Goal: Transaction & Acquisition: Purchase product/service

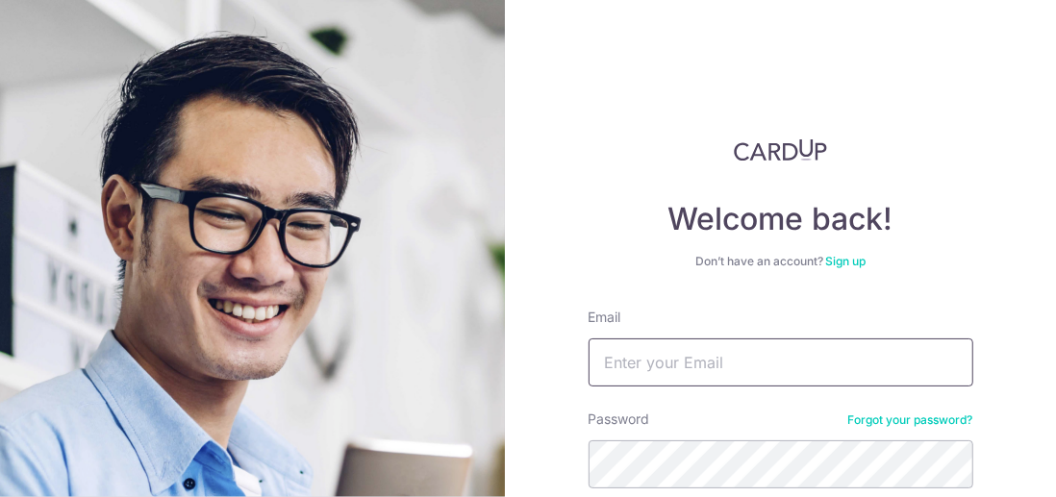
click at [636, 385] on input "Email" at bounding box center [781, 363] width 385 height 48
type input "[EMAIL_ADDRESS][DOMAIN_NAME]"
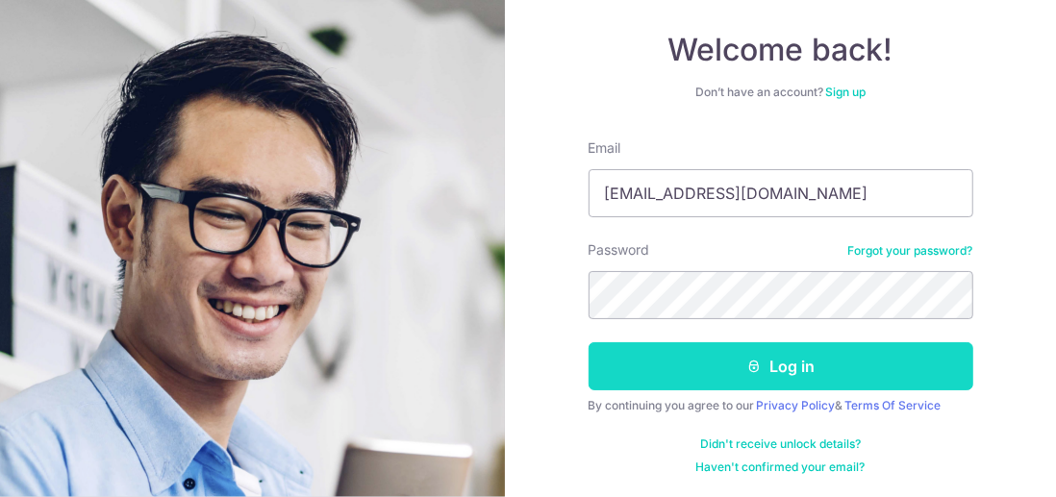
click at [713, 367] on button "Log in" at bounding box center [781, 366] width 385 height 48
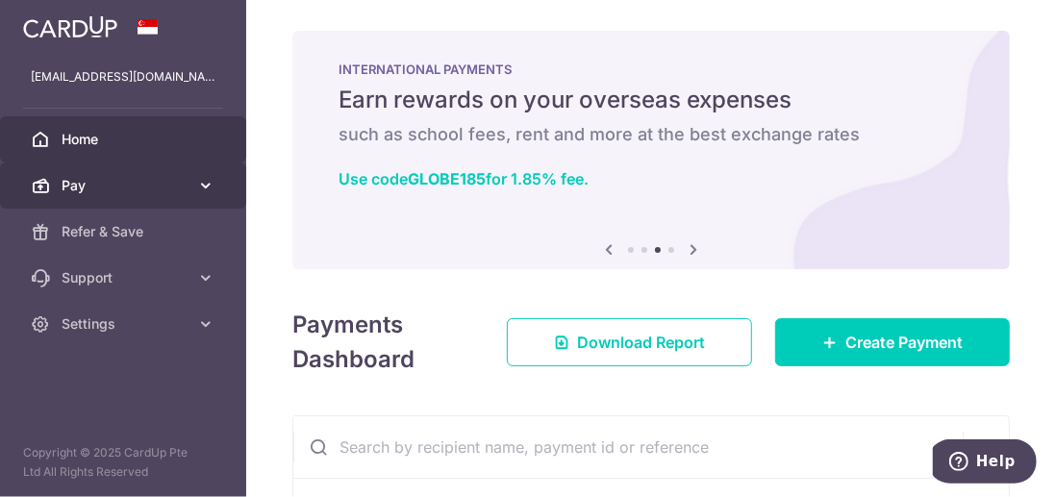
click at [196, 196] on link "Pay" at bounding box center [123, 186] width 246 height 46
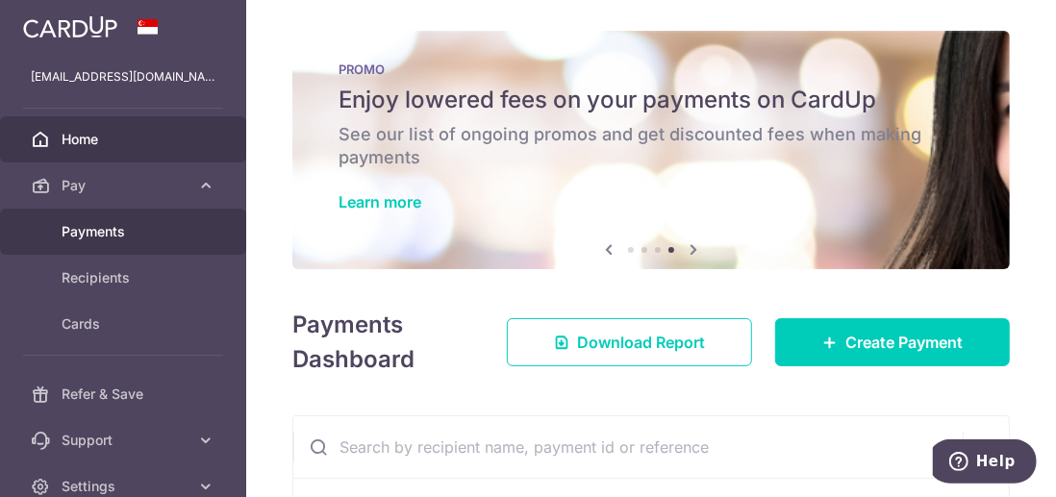
click at [117, 236] on span "Payments" at bounding box center [125, 231] width 127 height 19
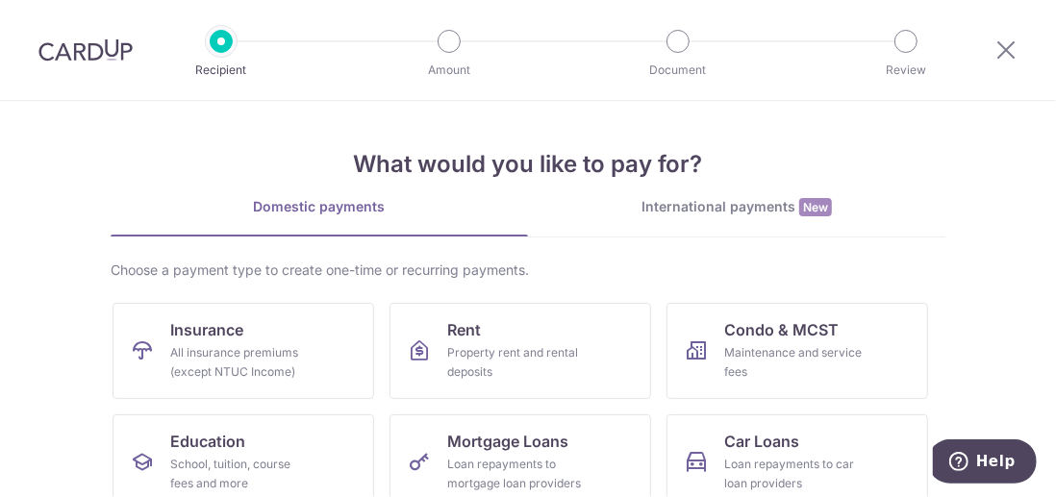
click at [956, 145] on section "What would you like to pay for? Domestic payments International payments New Ch…" at bounding box center [528, 299] width 1056 height 396
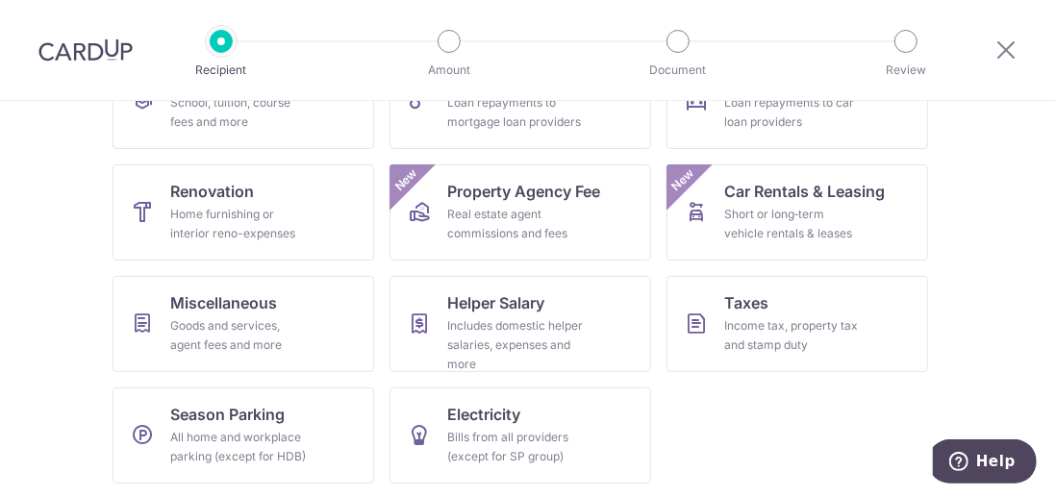
scroll to position [363, 0]
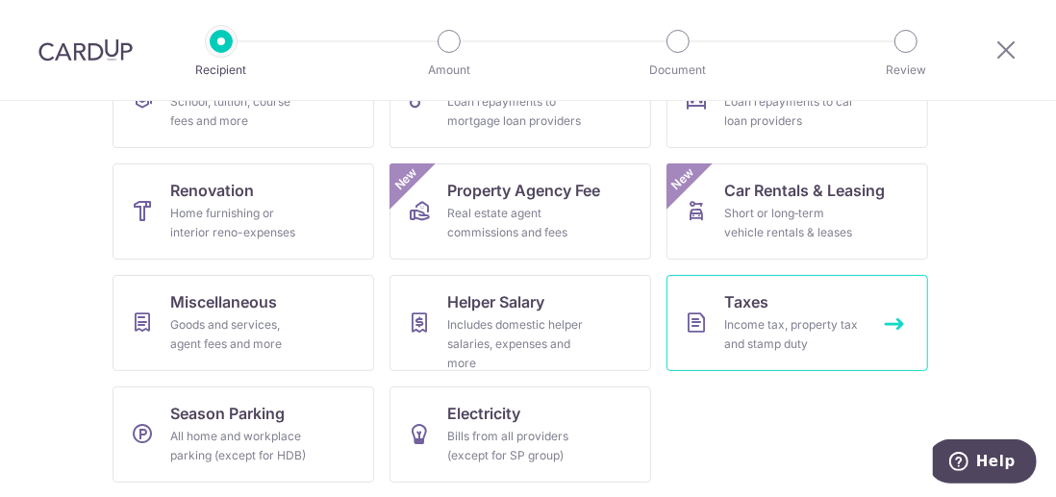
click at [771, 292] on link "Taxes Income tax, property tax and stamp duty" at bounding box center [798, 323] width 262 height 96
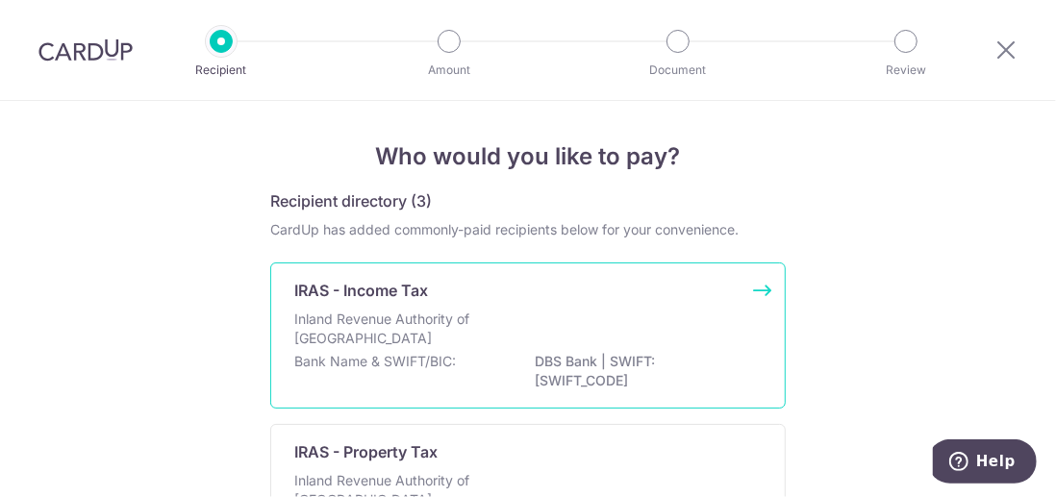
click at [339, 289] on p "IRAS - Income Tax" at bounding box center [361, 290] width 134 height 23
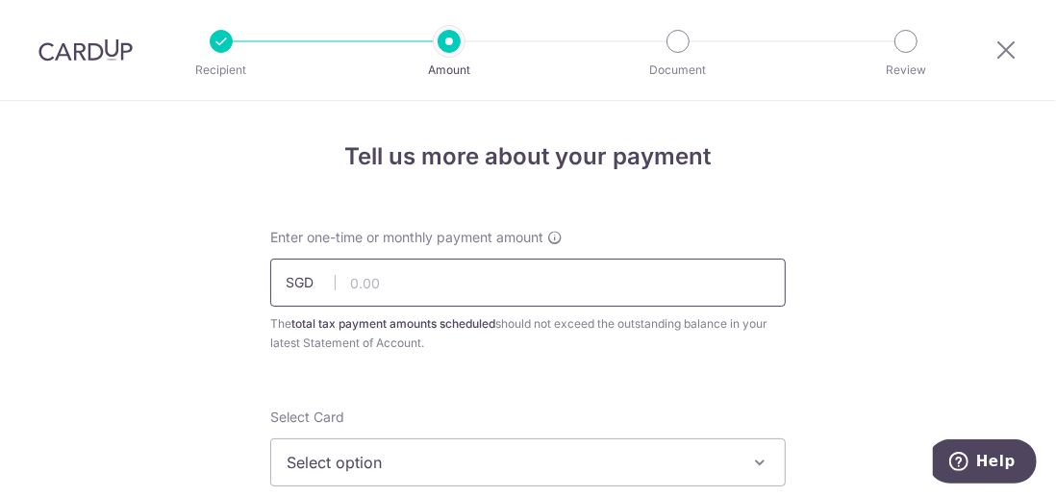
click at [377, 287] on input "text" at bounding box center [528, 283] width 516 height 48
type input "2,794.73"
click at [756, 463] on icon "button" at bounding box center [759, 462] width 19 height 19
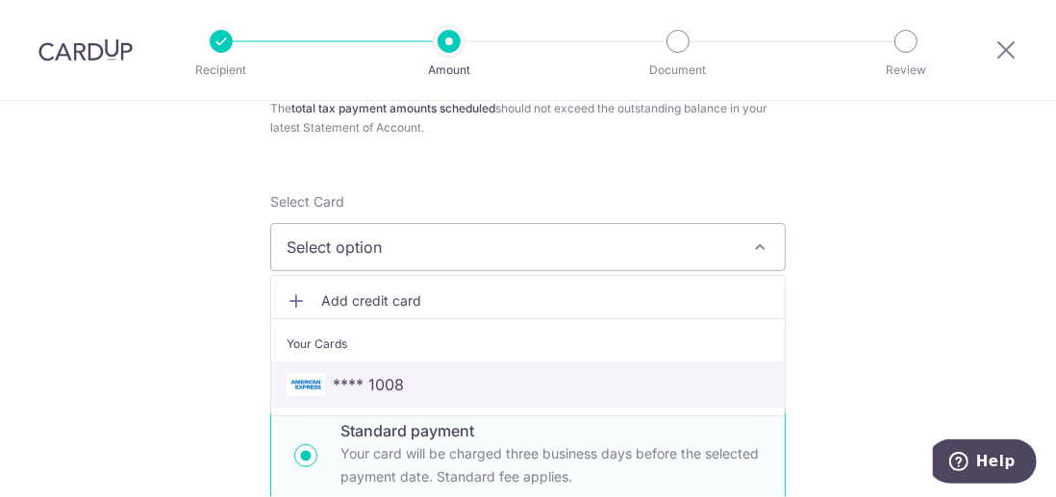
click at [430, 385] on span "**** 1008" at bounding box center [528, 384] width 483 height 23
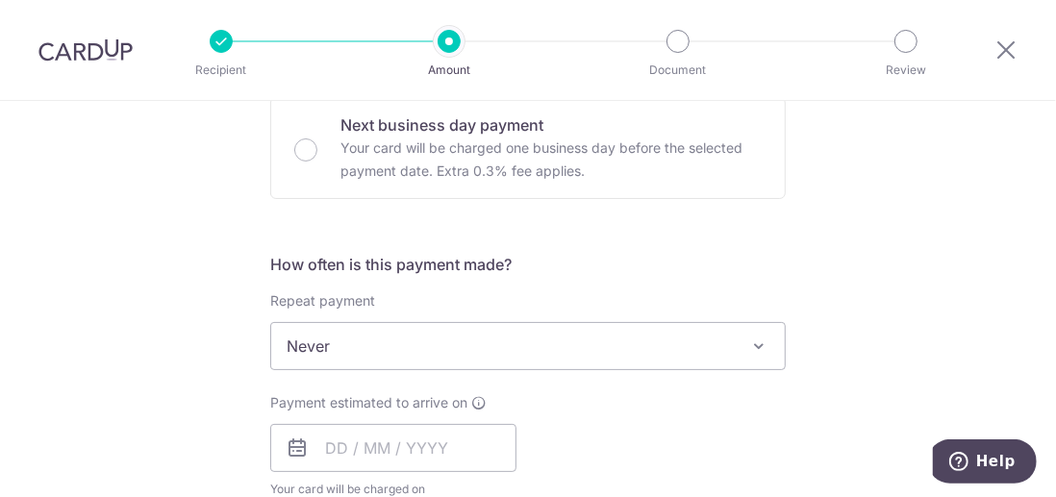
scroll to position [716, 0]
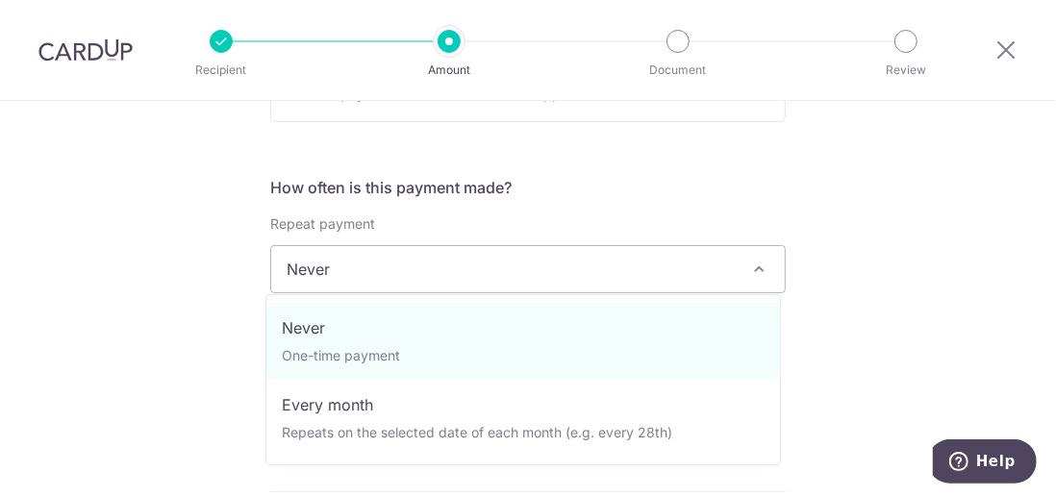
click at [754, 267] on span at bounding box center [758, 269] width 23 height 23
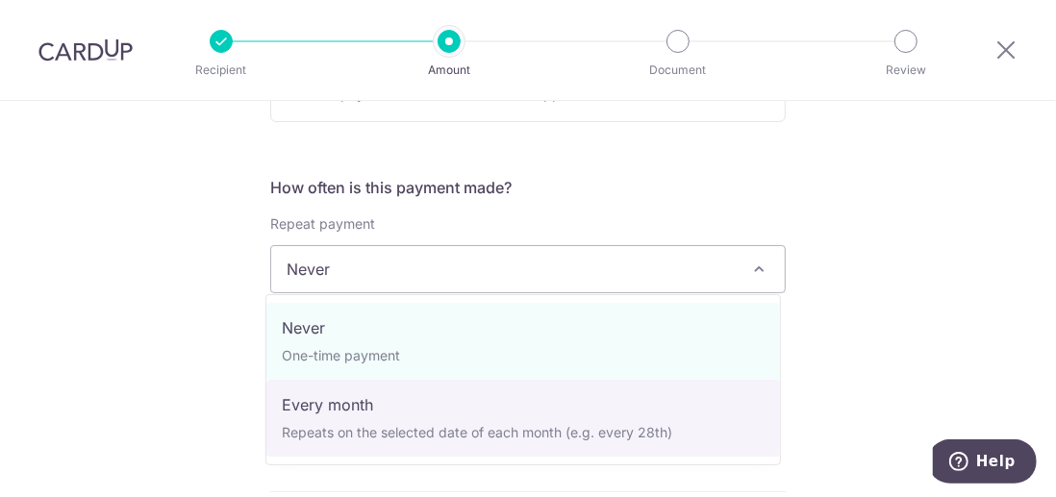
select select "3"
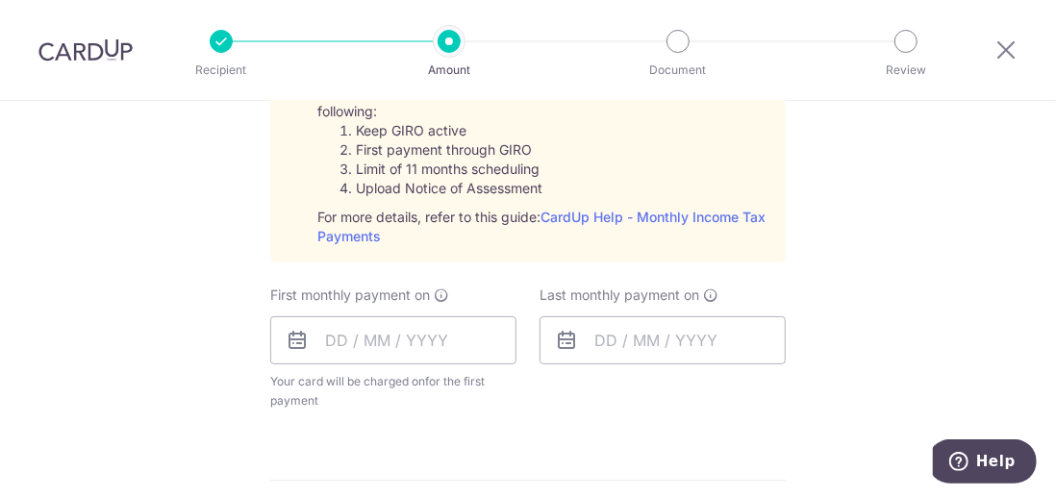
scroll to position [985, 0]
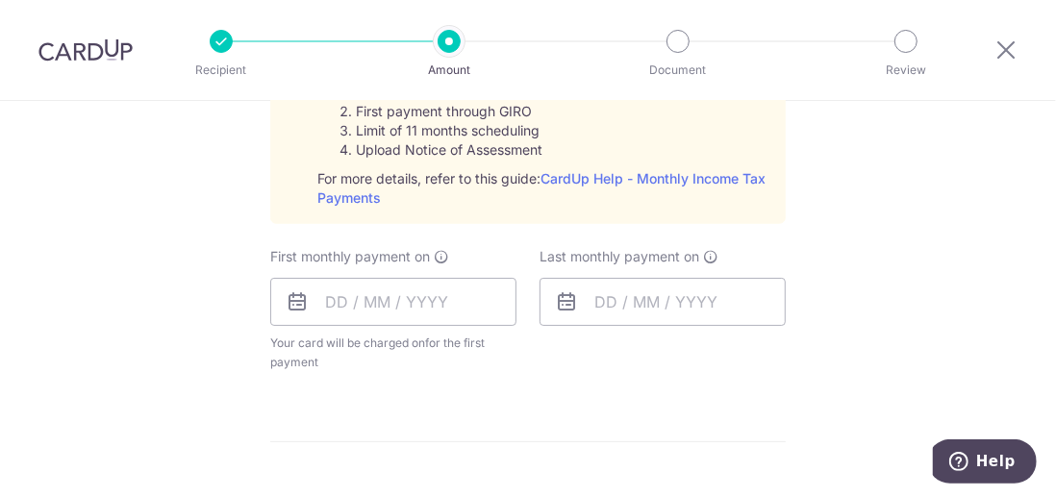
click at [296, 299] on icon at bounding box center [297, 302] width 23 height 23
click at [335, 297] on input "text" at bounding box center [393, 302] width 246 height 48
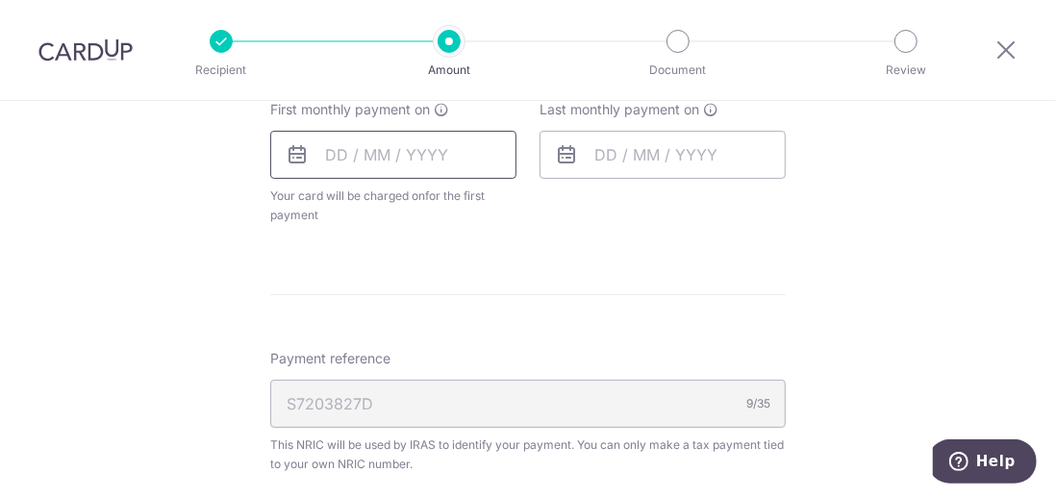
scroll to position [1152, 0]
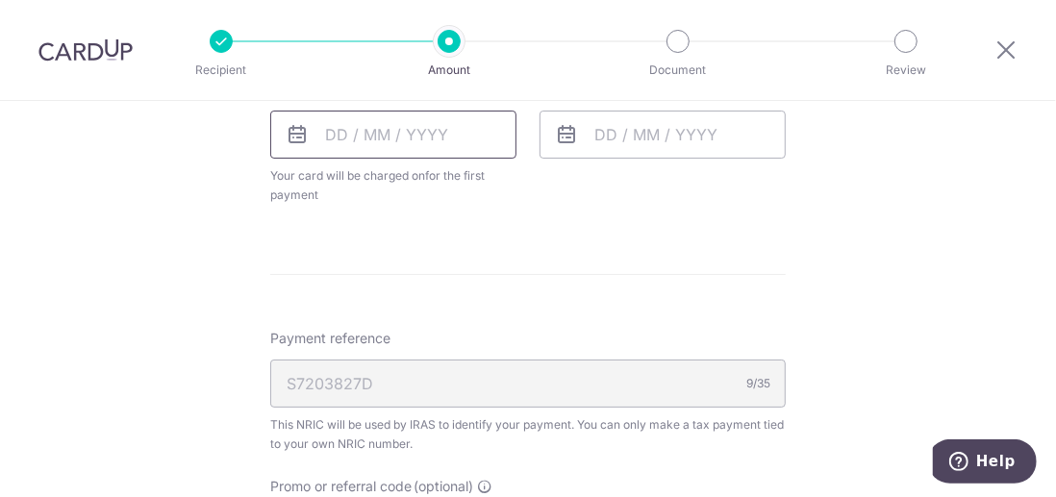
click at [314, 135] on input "text" at bounding box center [393, 135] width 246 height 48
click at [328, 132] on input "text" at bounding box center [393, 135] width 246 height 48
click at [286, 133] on icon at bounding box center [297, 134] width 23 height 23
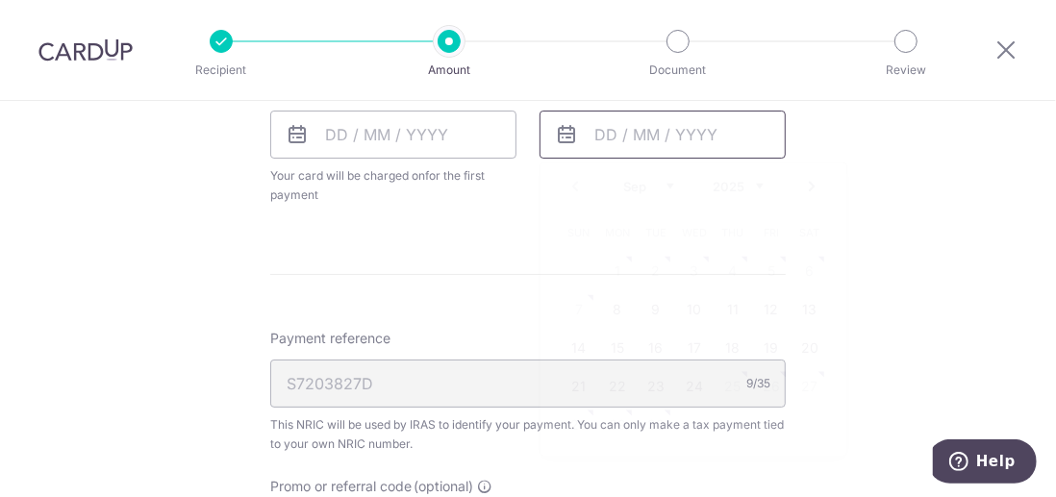
click at [615, 138] on input "text" at bounding box center [663, 135] width 246 height 48
click at [342, 133] on input "text" at bounding box center [393, 135] width 246 height 48
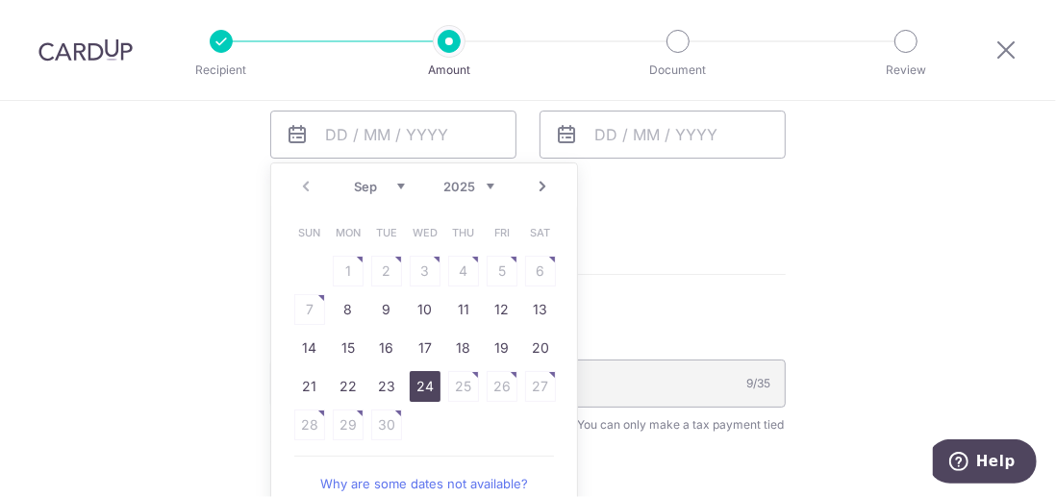
click at [419, 381] on link "24" at bounding box center [425, 386] width 31 height 31
type input "24/09/2025"
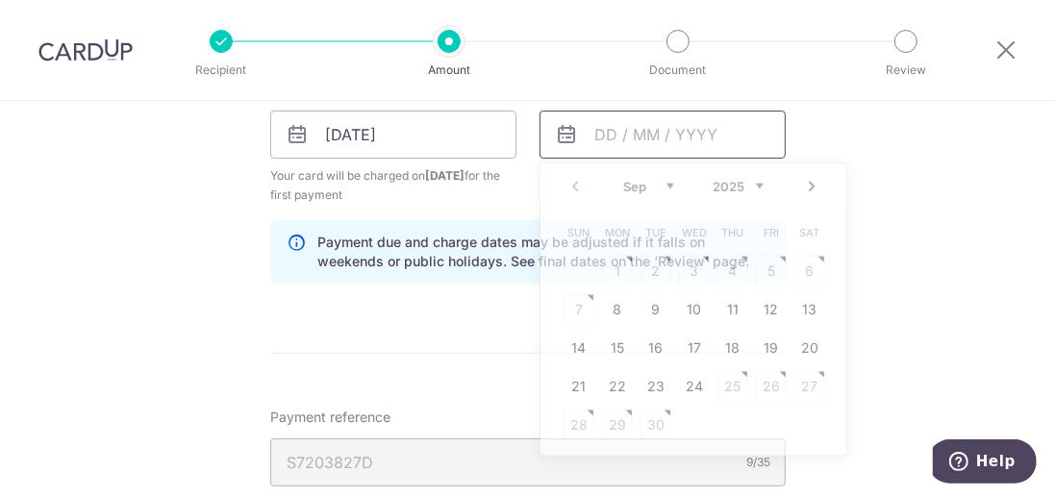
click at [596, 124] on input "text" at bounding box center [663, 135] width 246 height 48
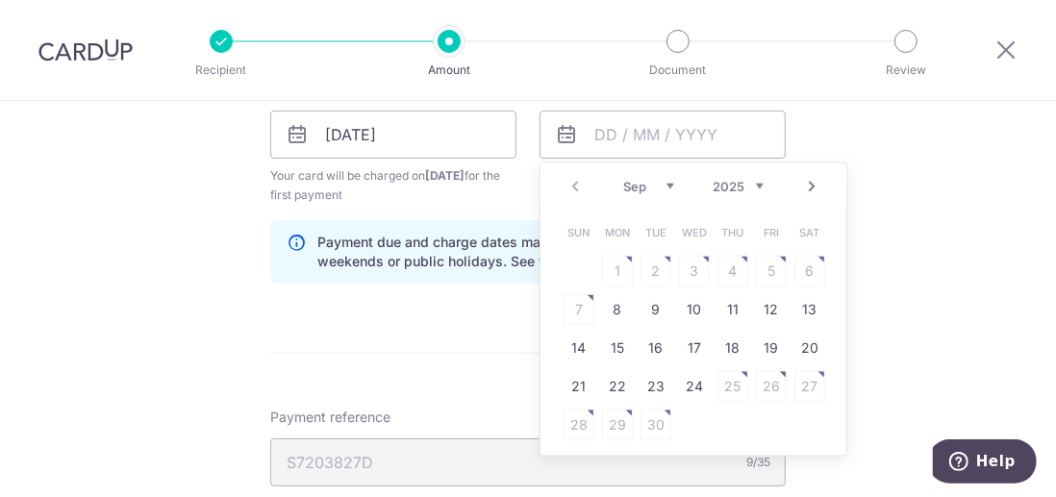
click at [667, 181] on select "Sep Oct Nov Dec" at bounding box center [648, 186] width 51 height 15
click at [683, 391] on link "24" at bounding box center [694, 386] width 31 height 31
type input "24/12/2025"
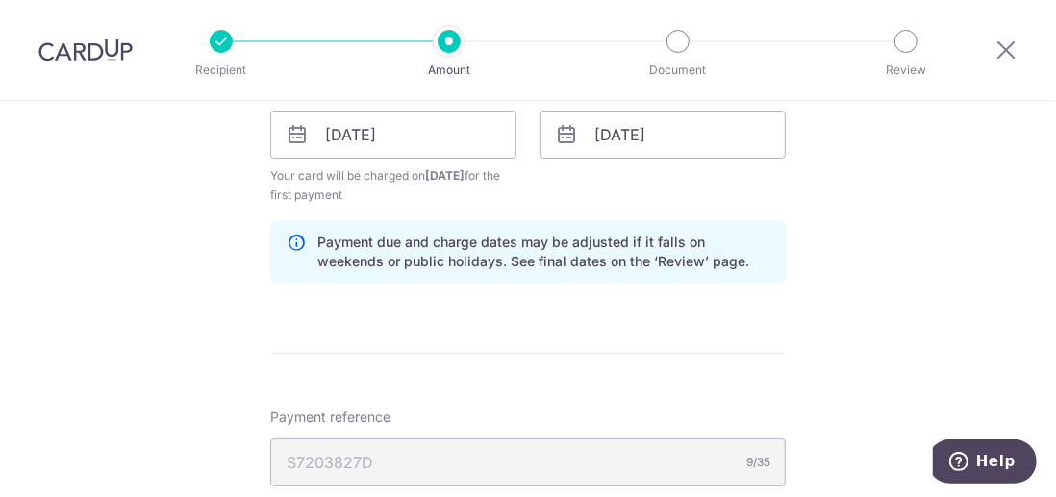
click at [543, 354] on form "Enter one-time or monthly payment amount SGD 2,794.73 2794.73 The total tax pay…" at bounding box center [528, 9] width 516 height 1867
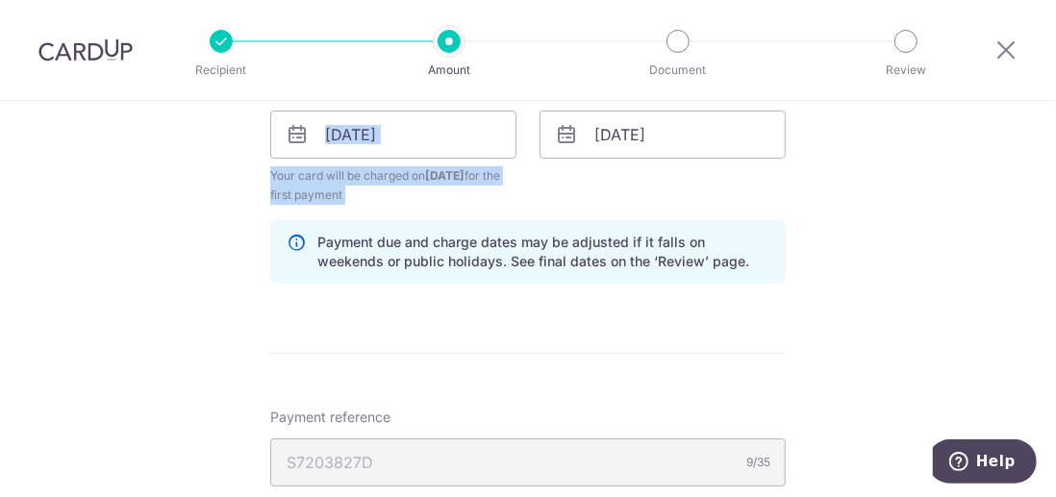
scroll to position [1137, 0]
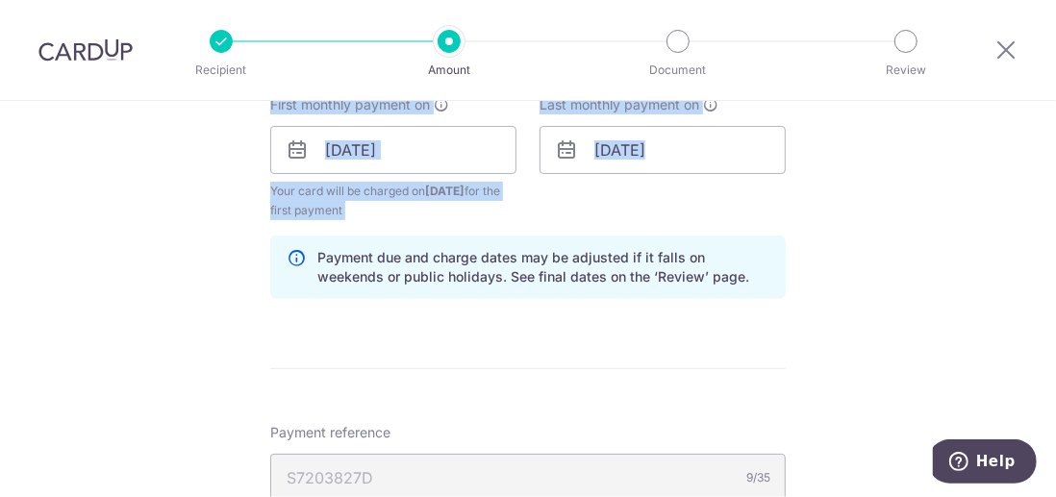
drag, startPoint x: 1052, startPoint y: 88, endPoint x: 1048, endPoint y: 207, distance: 119.4
click at [1048, 207] on div "Recipient Amount Document Review Tell us more about your payment Enter one-time…" at bounding box center [528, 248] width 1056 height 497
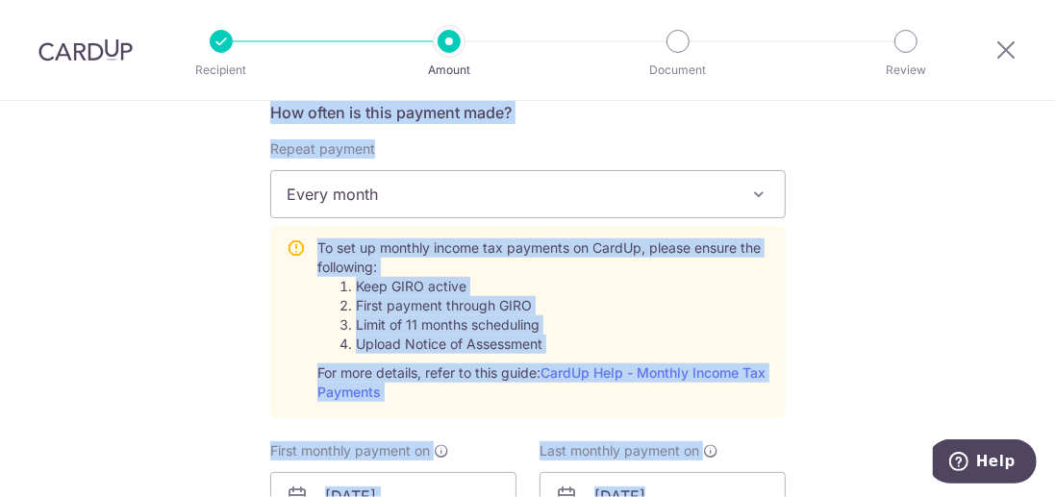
click at [826, 278] on div "Tell us more about your payment Enter one-time or monthly payment amount SGD 2,…" at bounding box center [528, 352] width 1056 height 2085
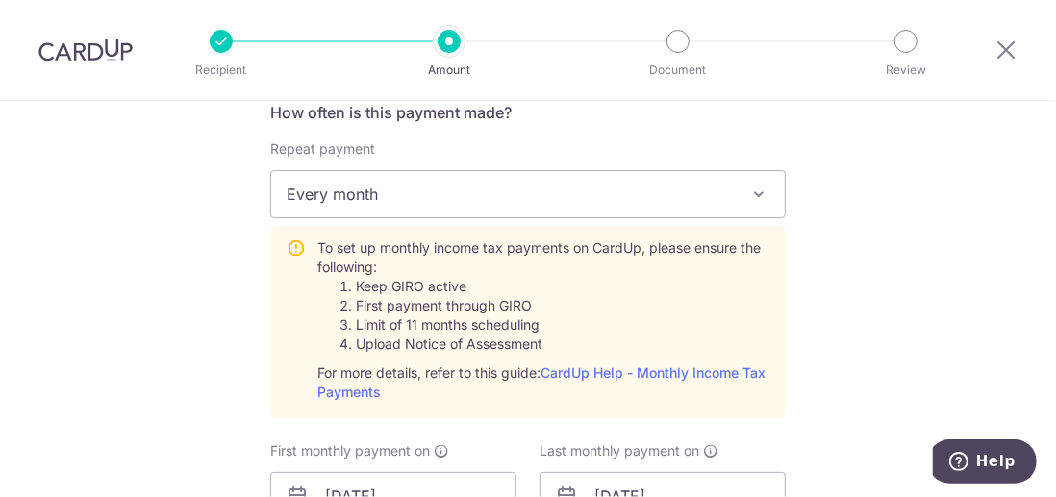
click at [215, 408] on div "Tell us more about your payment Enter one-time or monthly payment amount SGD 2,…" at bounding box center [528, 352] width 1056 height 2085
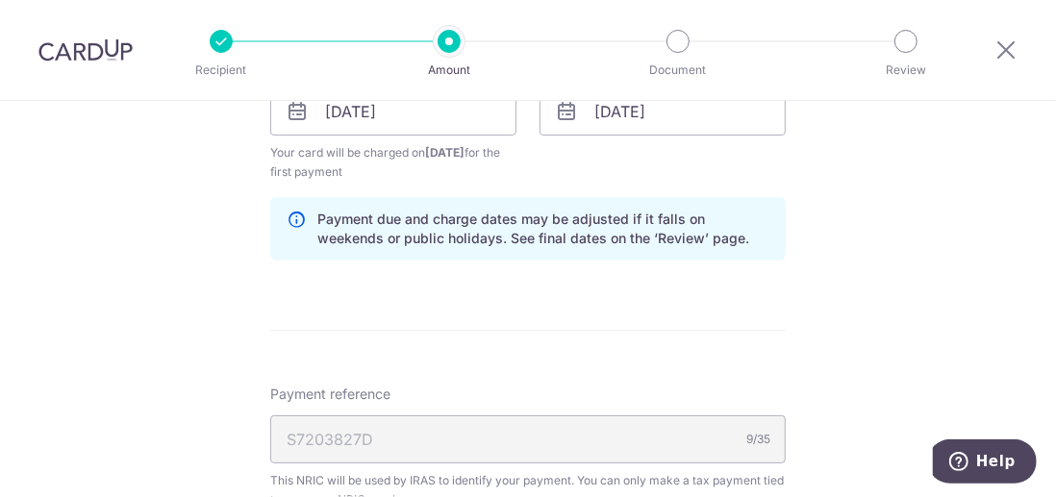
scroll to position [1464, 0]
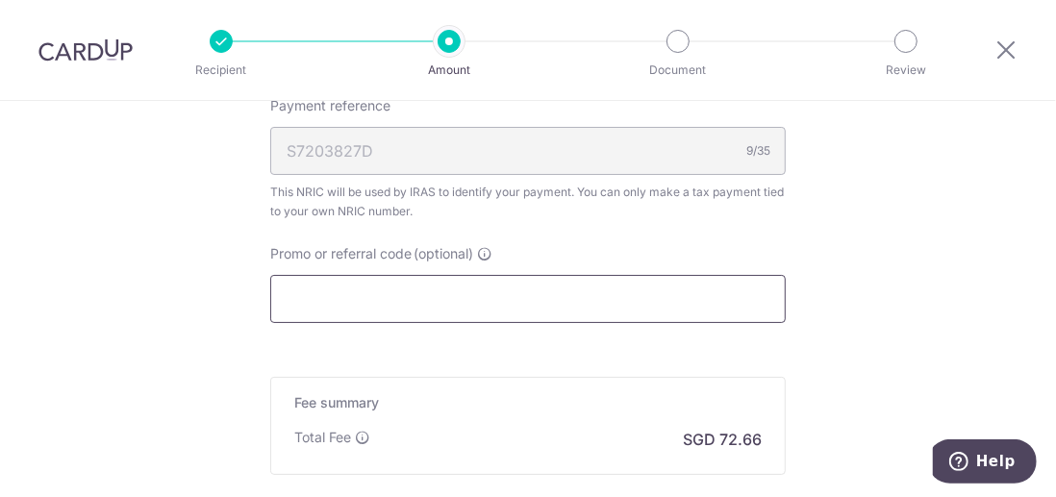
click at [296, 290] on input "Promo or referral code (optional)" at bounding box center [528, 299] width 516 height 48
paste input "VTAX25R"
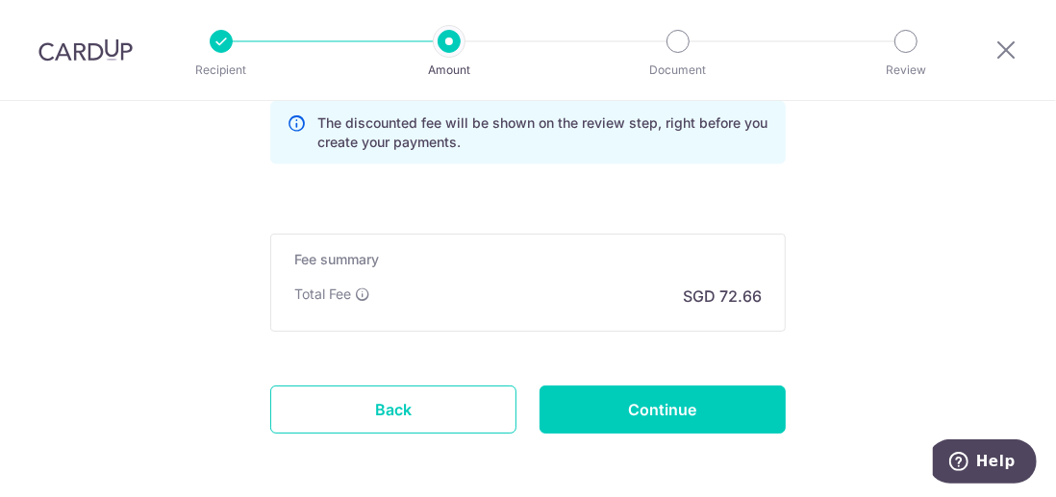
scroll to position [1753, 0]
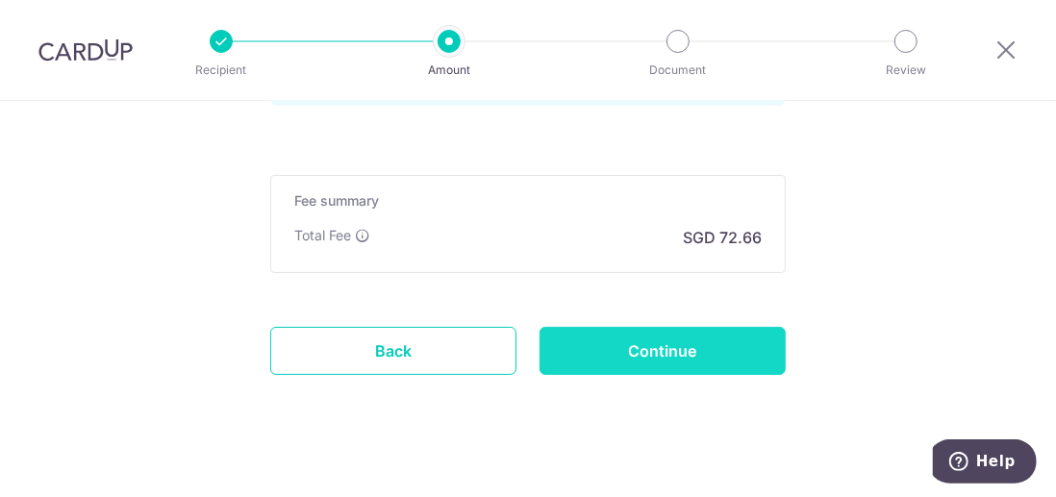
type input "VTAX25R"
click at [641, 343] on input "Continue" at bounding box center [663, 351] width 246 height 48
type input "Create Schedule"
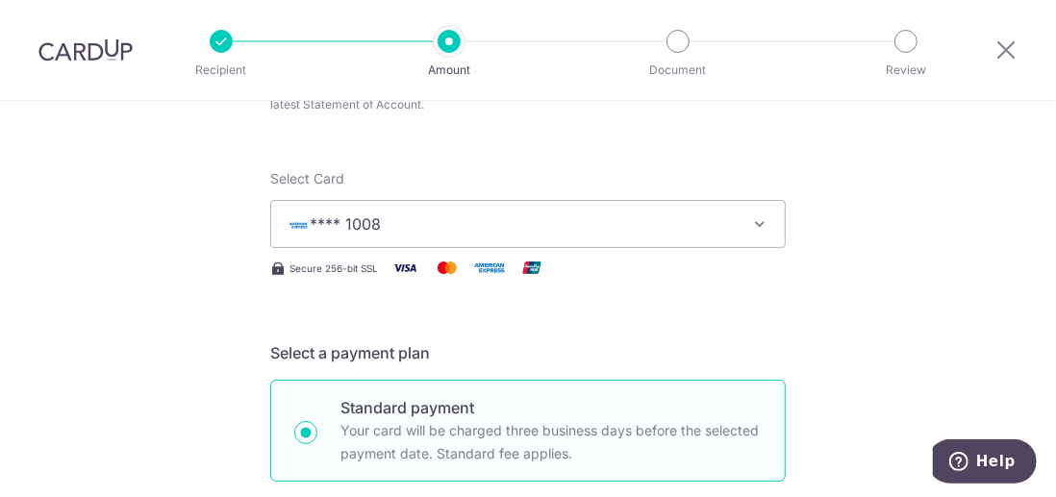
scroll to position [46, 0]
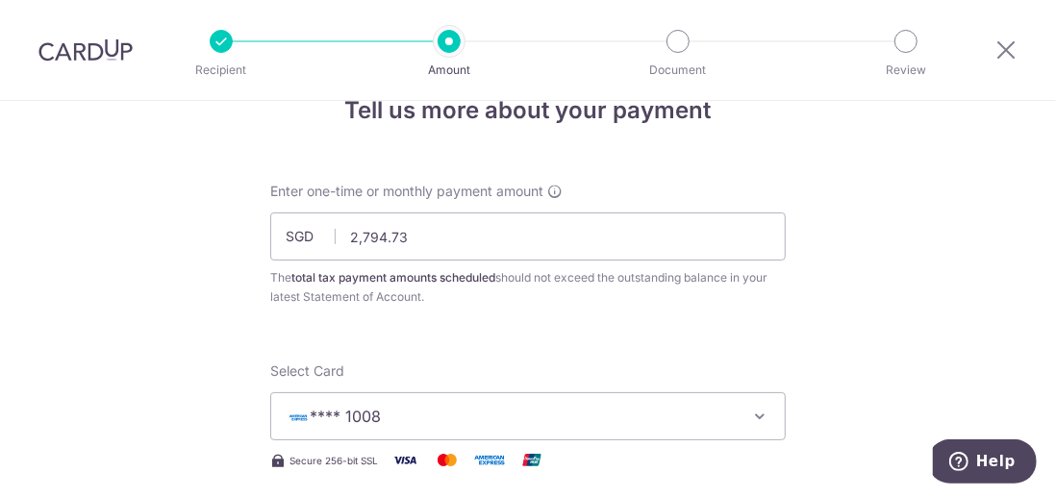
click at [750, 415] on icon "button" at bounding box center [759, 416] width 19 height 19
click at [379, 468] on span "Add credit card" at bounding box center [545, 470] width 448 height 19
click at [400, 420] on span "Add new card" at bounding box center [511, 416] width 448 height 23
click at [404, 407] on span "Add new card" at bounding box center [511, 416] width 448 height 23
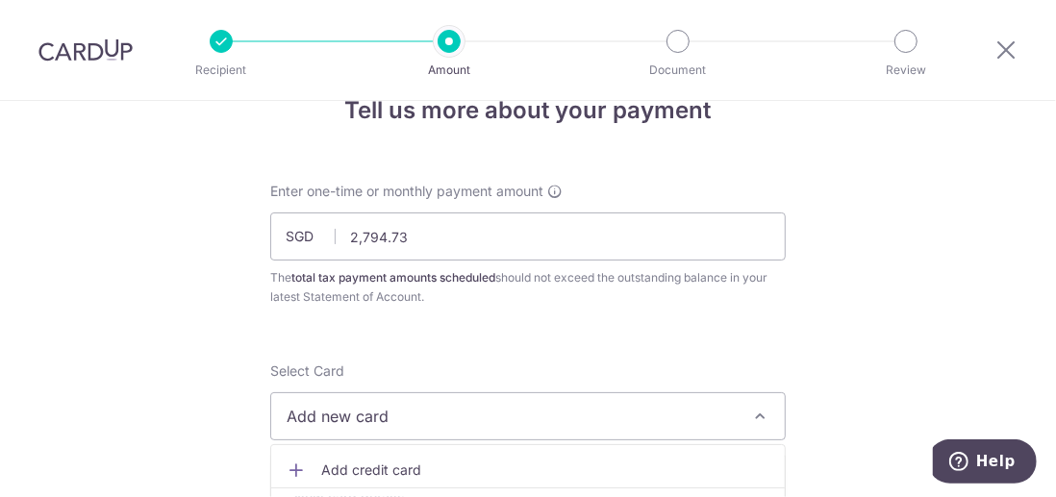
scroll to position [239, 0]
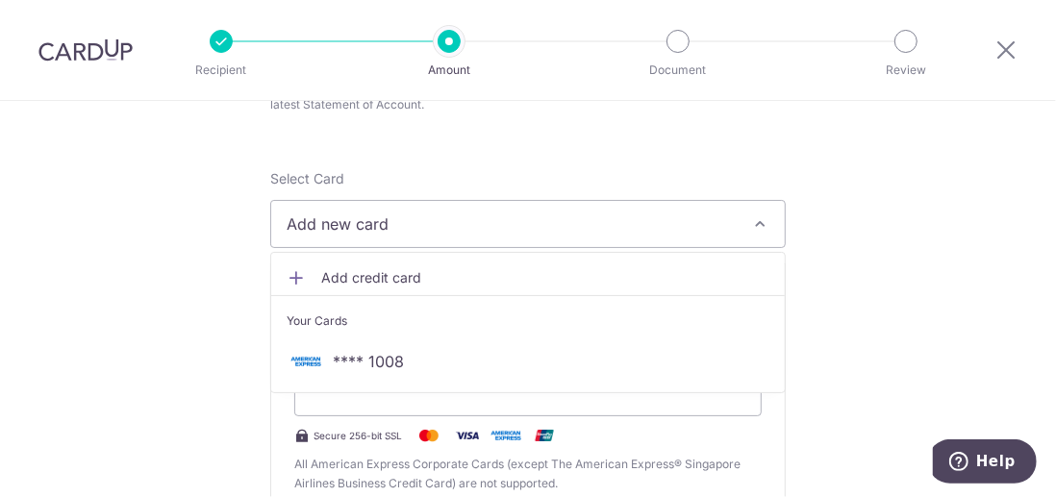
click at [361, 269] on span "Add credit card" at bounding box center [545, 277] width 448 height 19
click at [757, 226] on icon "button" at bounding box center [759, 224] width 19 height 19
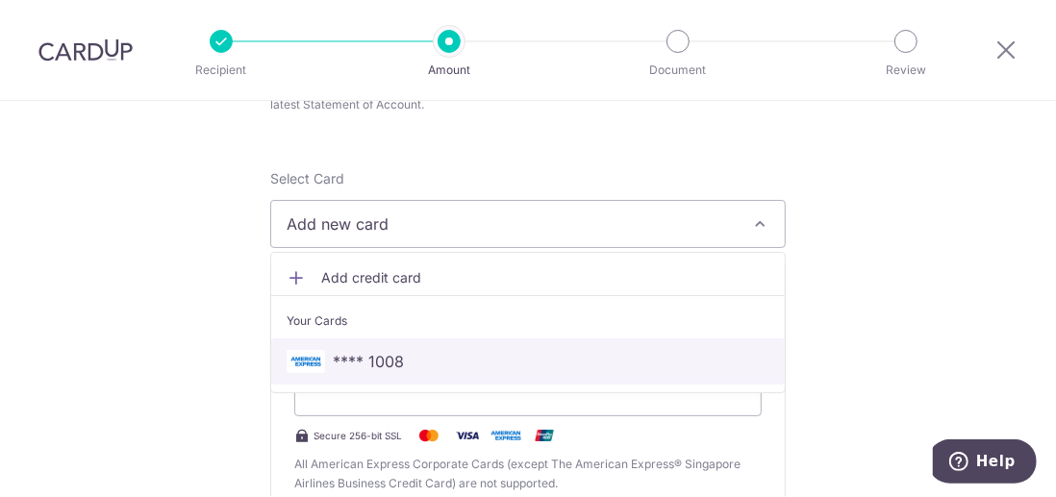
click at [371, 361] on span "**** 1008" at bounding box center [368, 361] width 71 height 23
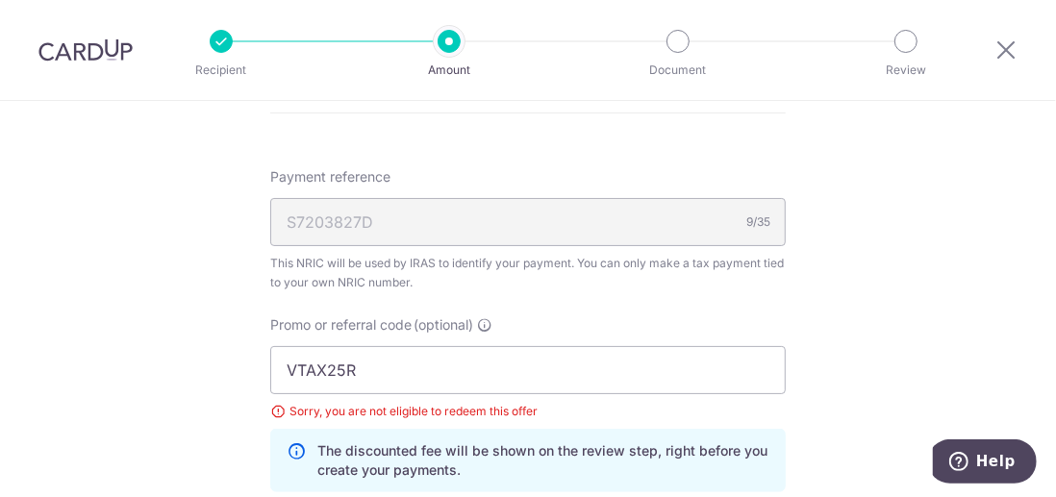
scroll to position [1104, 0]
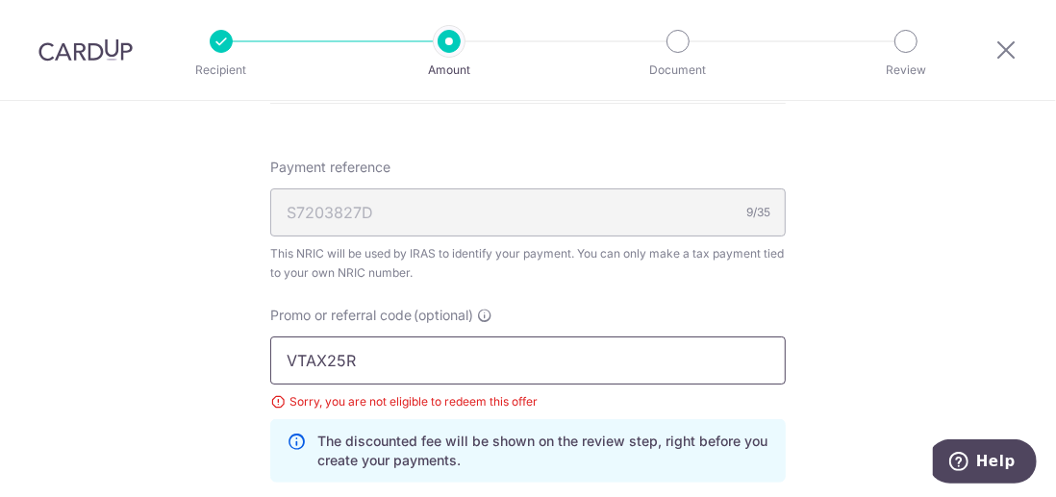
drag, startPoint x: 368, startPoint y: 354, endPoint x: 108, endPoint y: 362, distance: 260.8
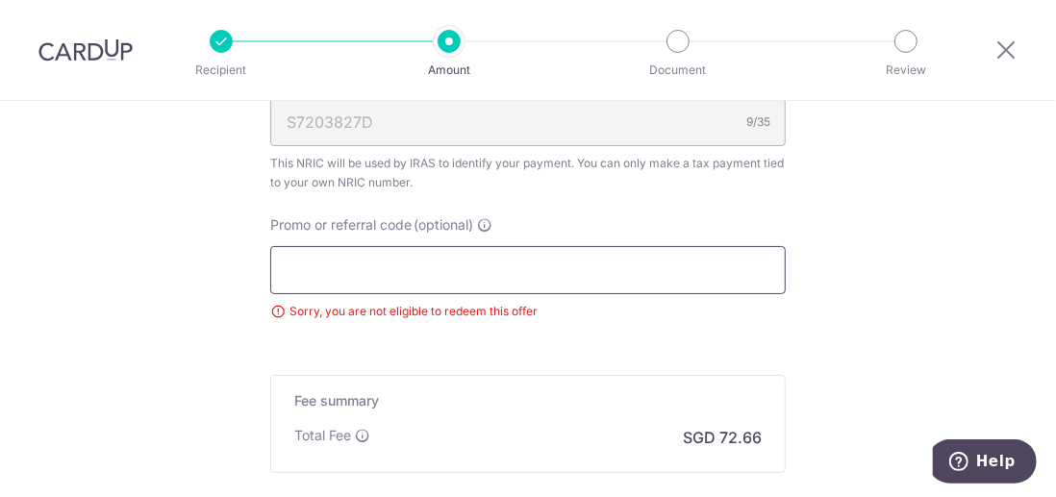
scroll to position [1297, 0]
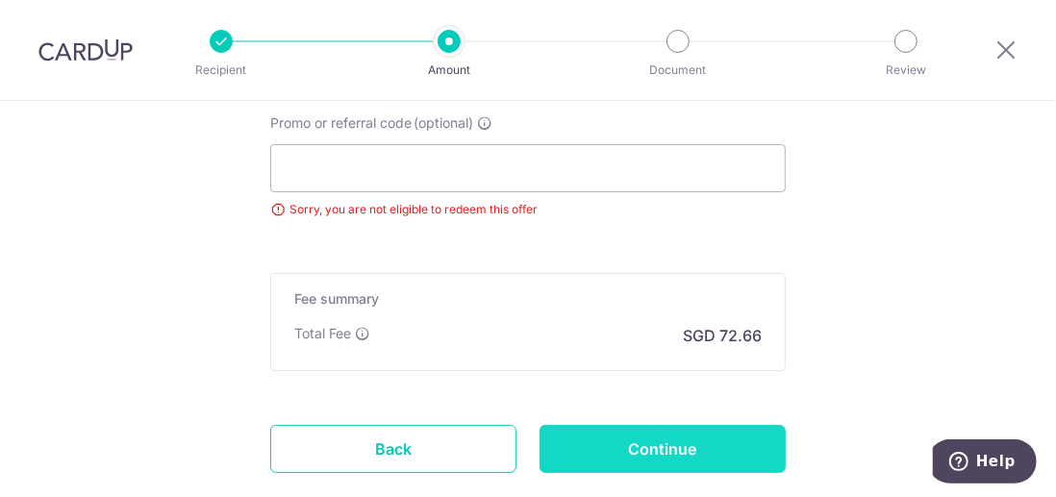
click at [617, 446] on input "Continue" at bounding box center [663, 449] width 246 height 48
type input "Update Schedule"
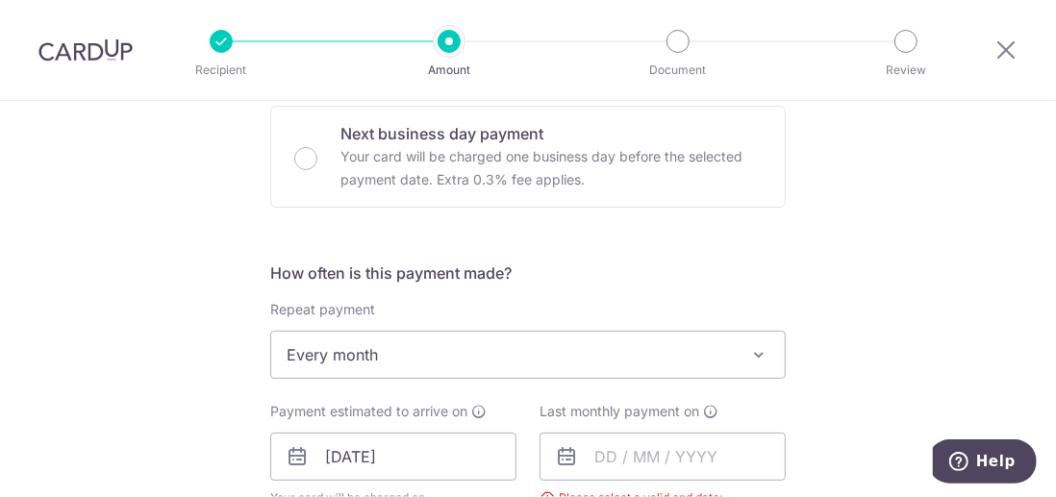
scroll to position [726, 0]
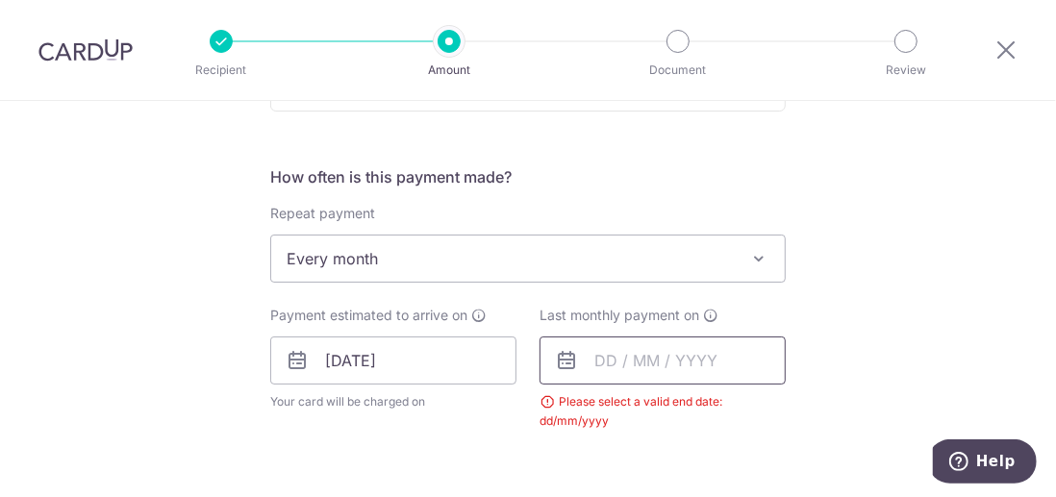
click at [593, 350] on input "text" at bounding box center [663, 361] width 246 height 48
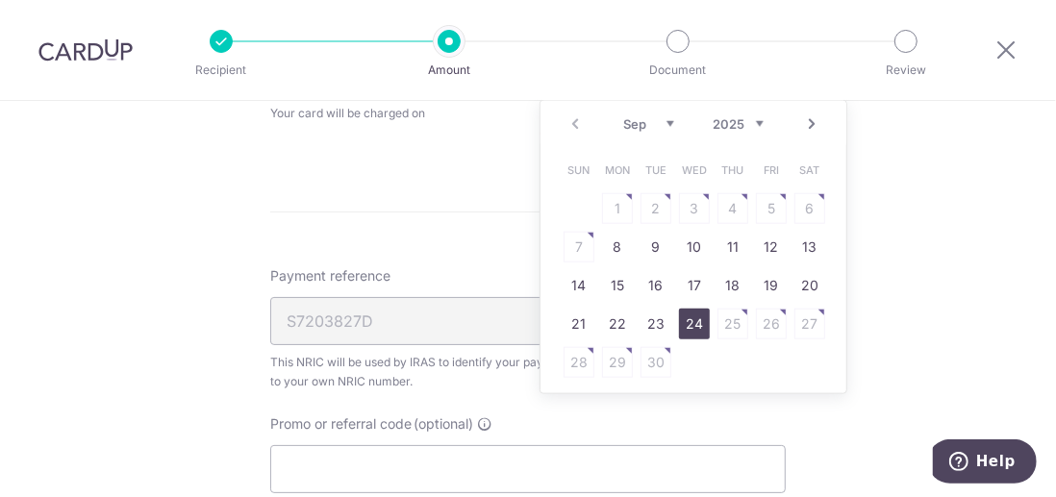
click at [679, 319] on link "24" at bounding box center [694, 324] width 31 height 31
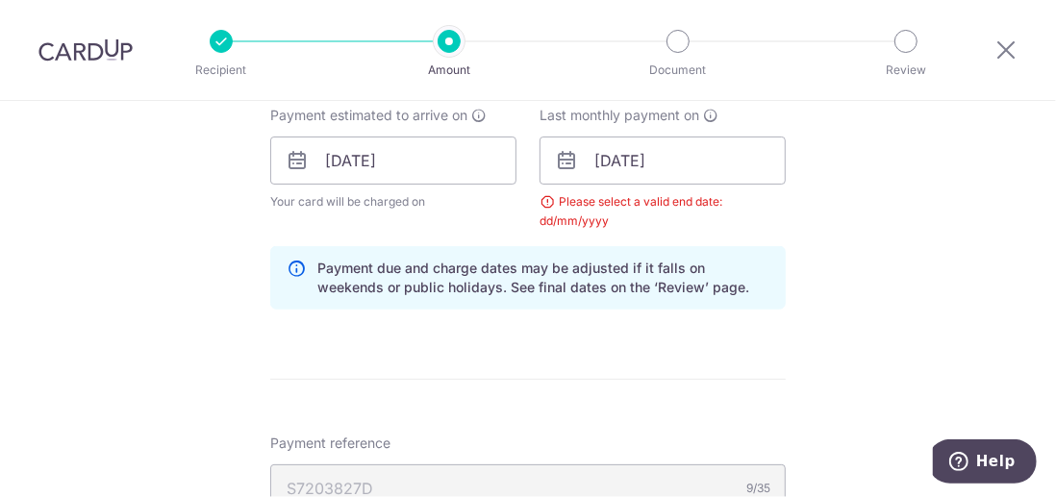
scroll to position [822, 0]
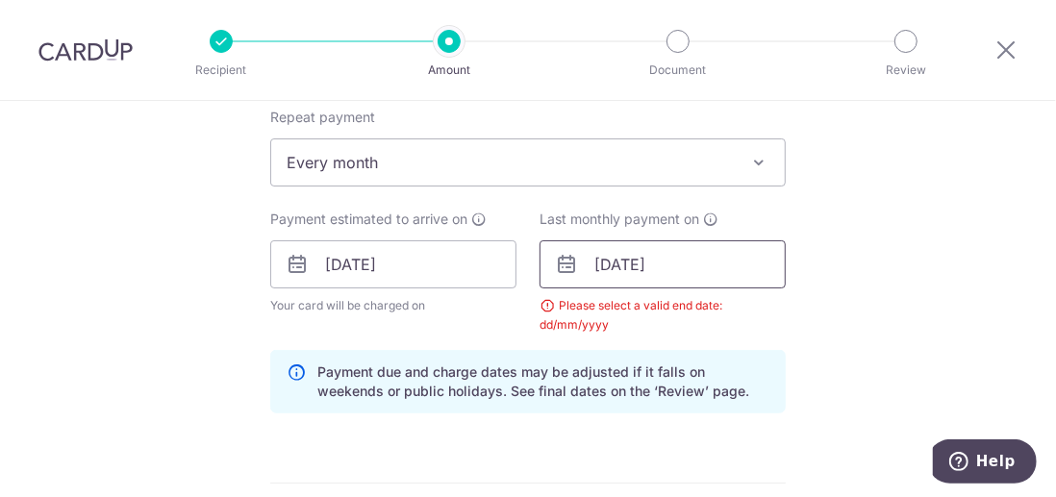
click at [627, 258] on input "[DATE]" at bounding box center [663, 264] width 246 height 48
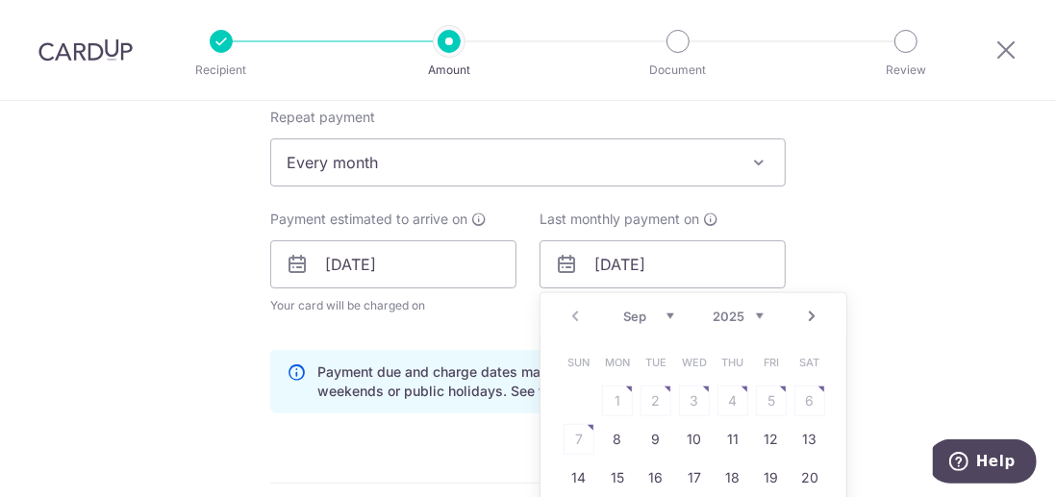
click at [663, 313] on select "Sep Oct Nov Dec" at bounding box center [648, 316] width 51 height 15
click at [623, 309] on select "Sep Oct Nov Dec" at bounding box center [648, 316] width 51 height 15
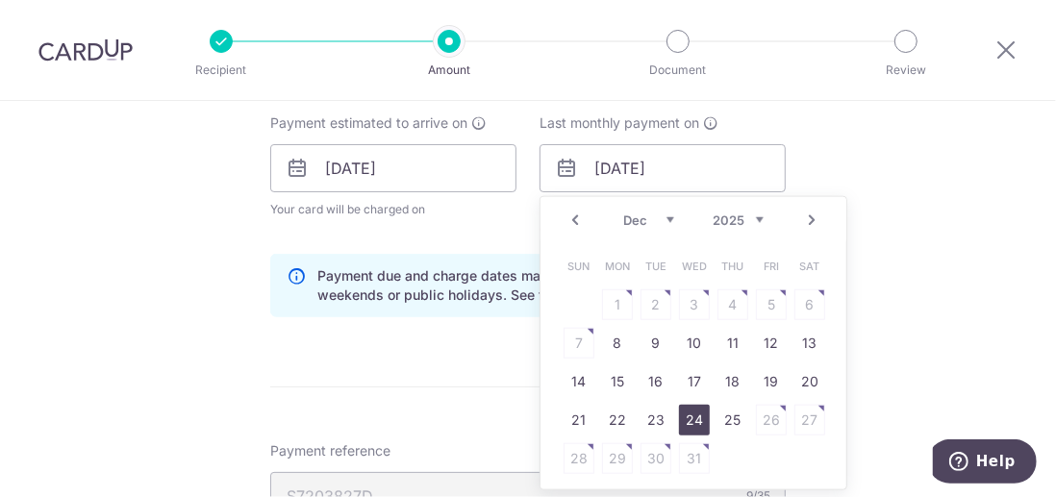
click at [695, 411] on link "24" at bounding box center [694, 420] width 31 height 31
type input "24/12/2025"
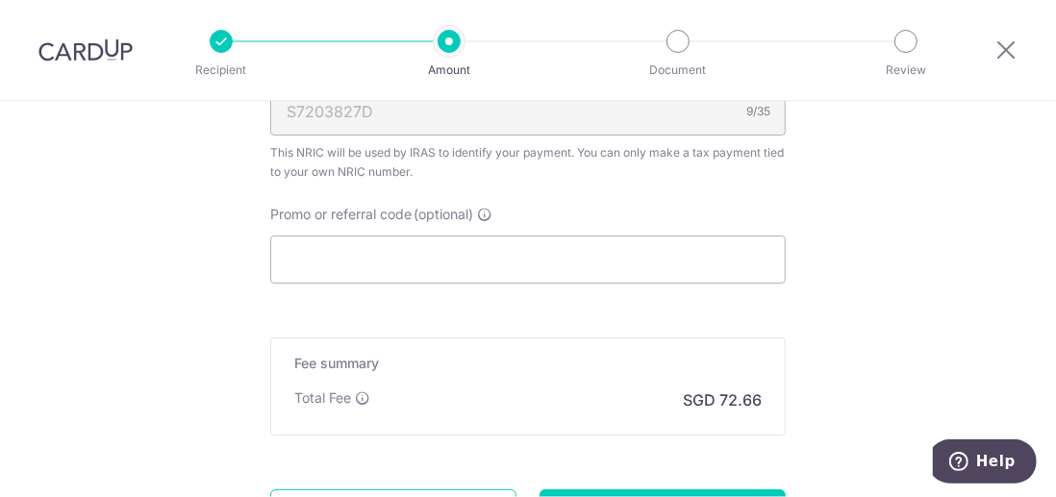
scroll to position [1482, 0]
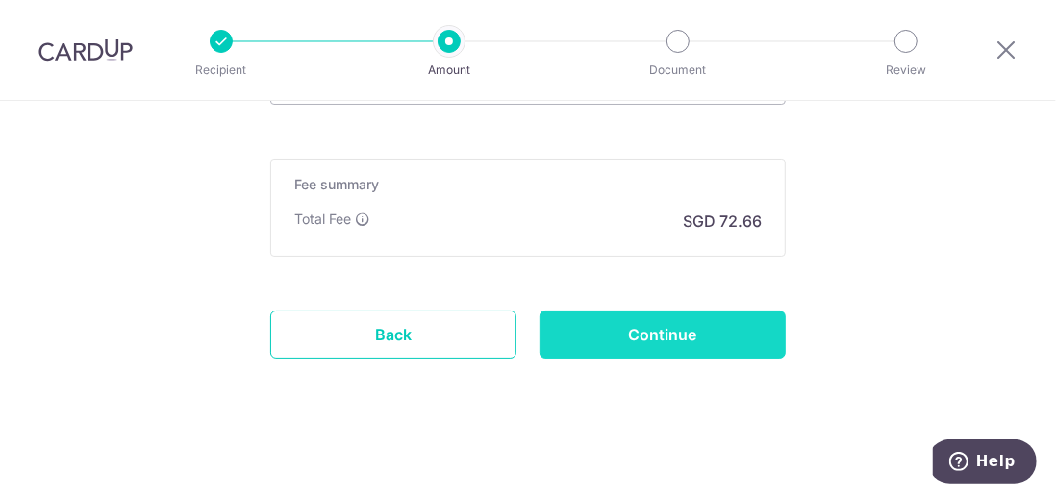
click at [678, 327] on input "Continue" at bounding box center [663, 335] width 246 height 48
type input "Update Schedule"
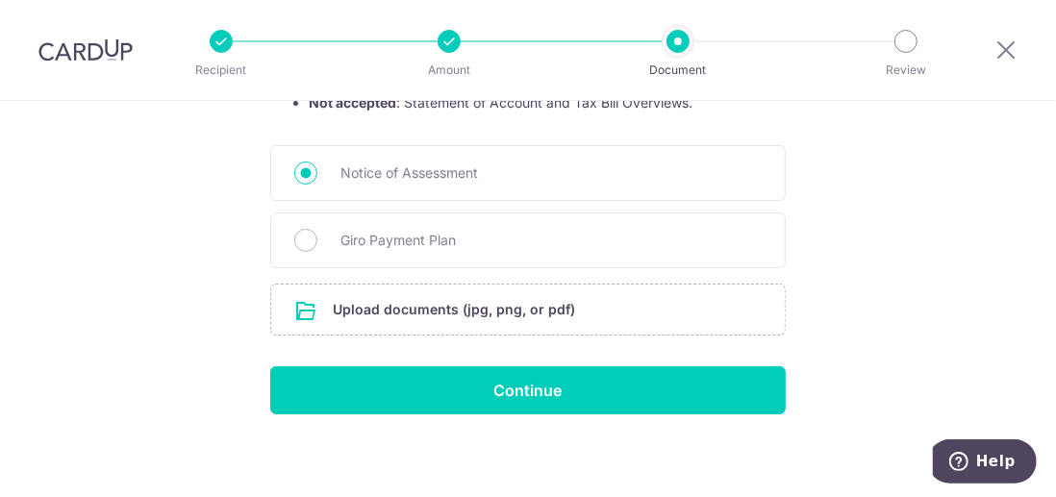
scroll to position [481, 0]
